Goal: Information Seeking & Learning: Learn about a topic

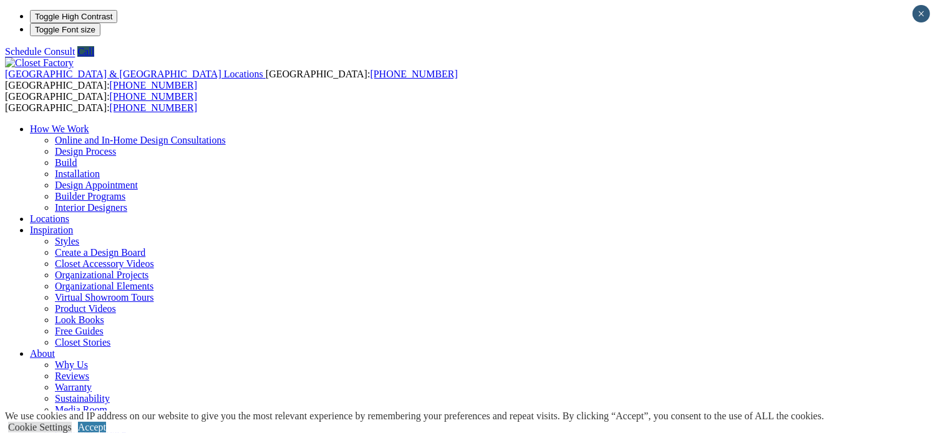
scroll to position [34, 0]
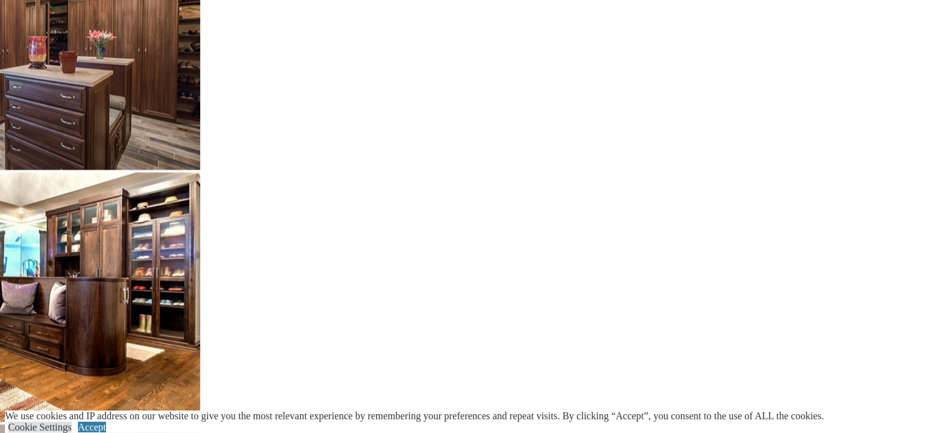
scroll to position [2870, 0]
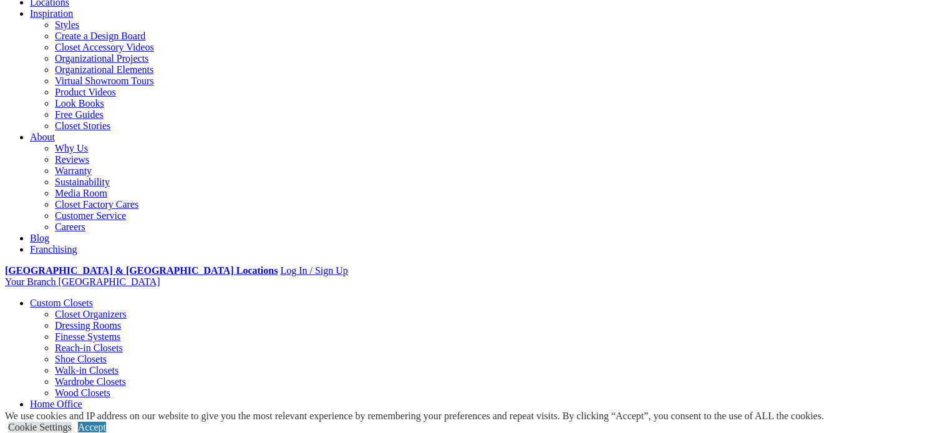
scroll to position [62, 0]
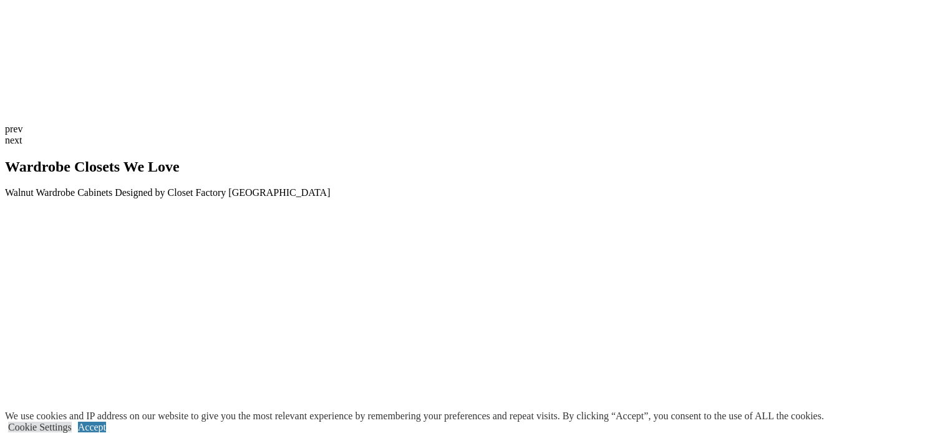
scroll to position [2870, 0]
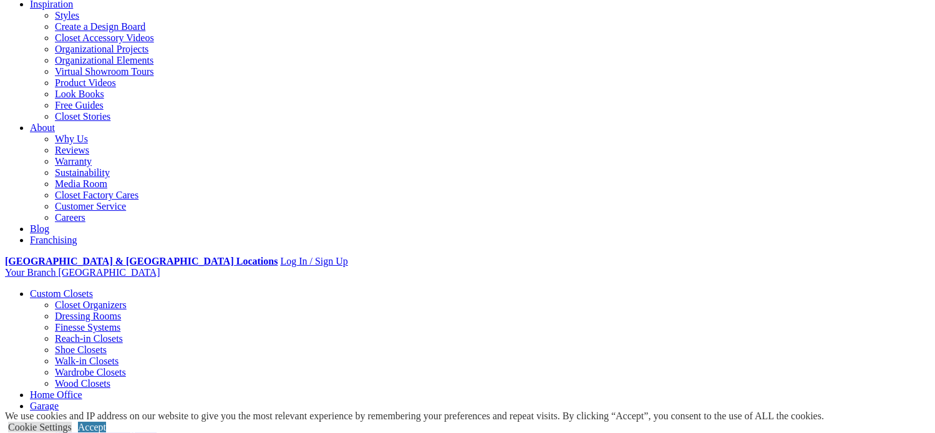
scroll to position [250, 0]
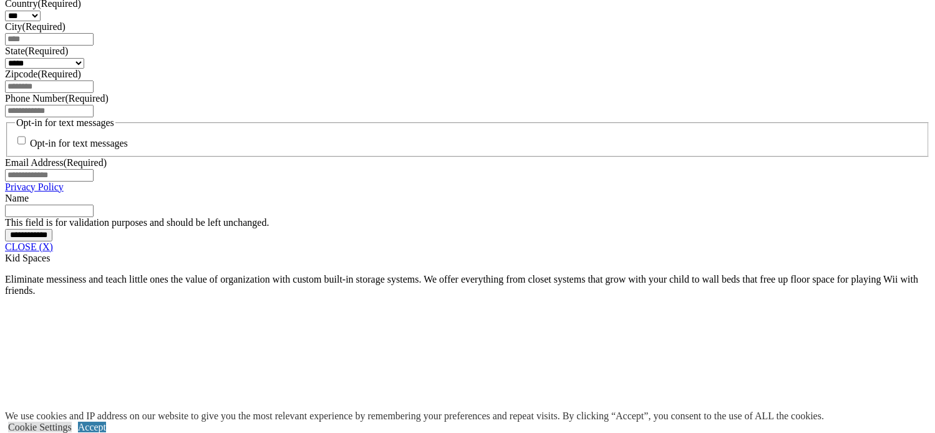
scroll to position [911, 0]
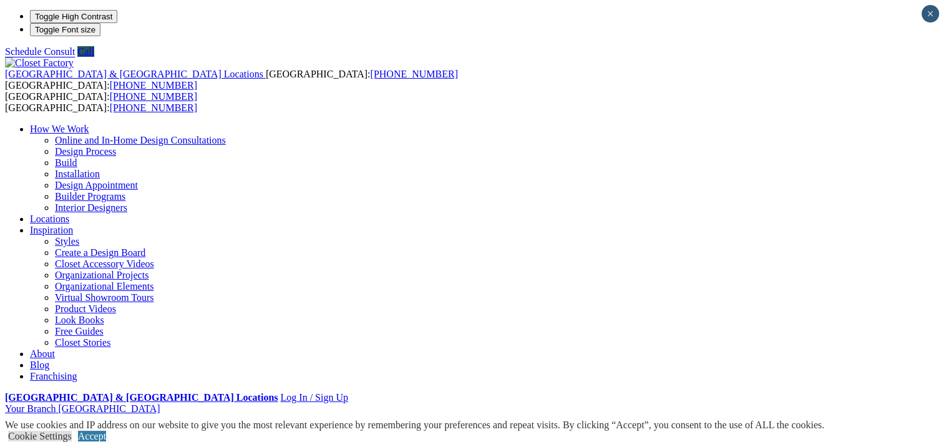
scroll to position [30, 0]
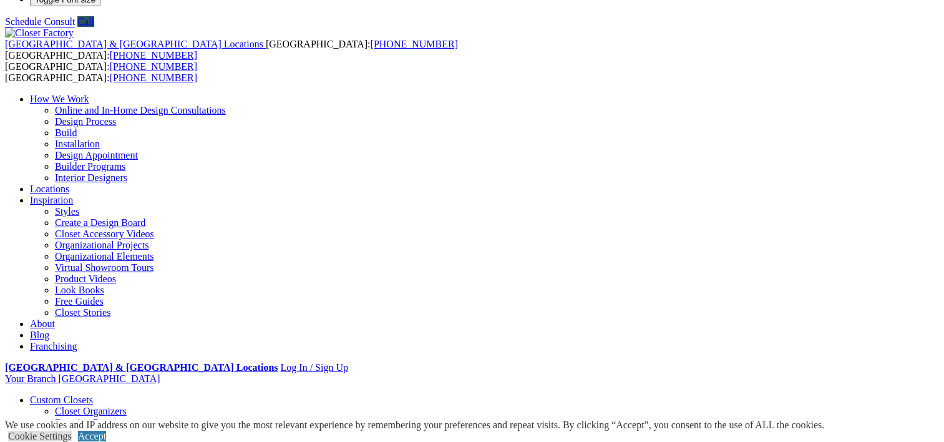
click at [67, 406] on ul "Closet Organizers Dressing Rooms Finesse Systems Reach-in Closets Shoe Closets …" at bounding box center [484, 451] width 909 height 90
click at [106, 431] on link "Accept" at bounding box center [92, 436] width 28 height 11
